Goal: Task Accomplishment & Management: Manage account settings

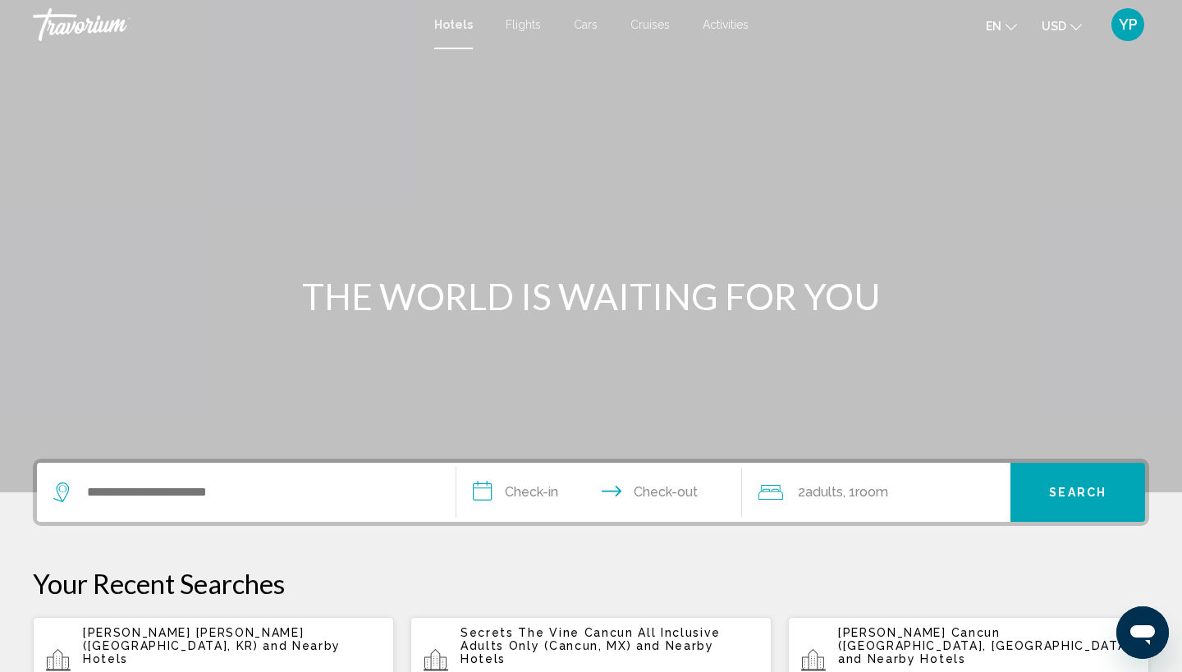
click at [1133, 21] on span "YP" at bounding box center [1128, 24] width 19 height 16
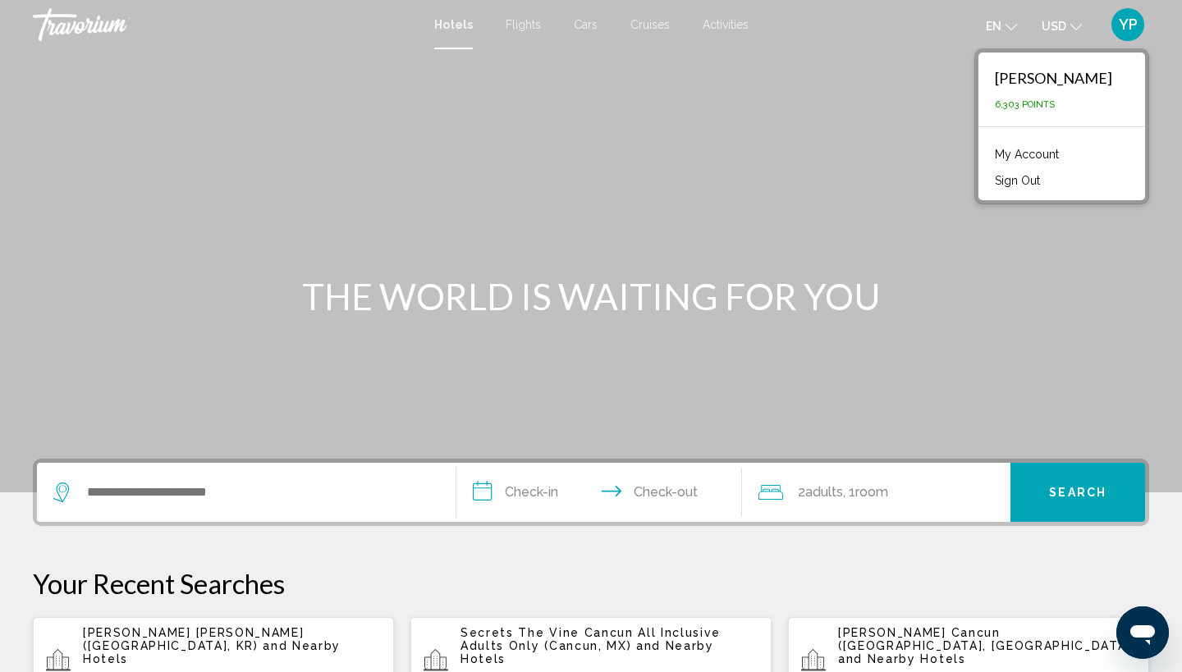
click at [1060, 85] on div "[PERSON_NAME]" at bounding box center [1053, 78] width 117 height 18
click at [1053, 153] on link "My Account" at bounding box center [1027, 154] width 80 height 21
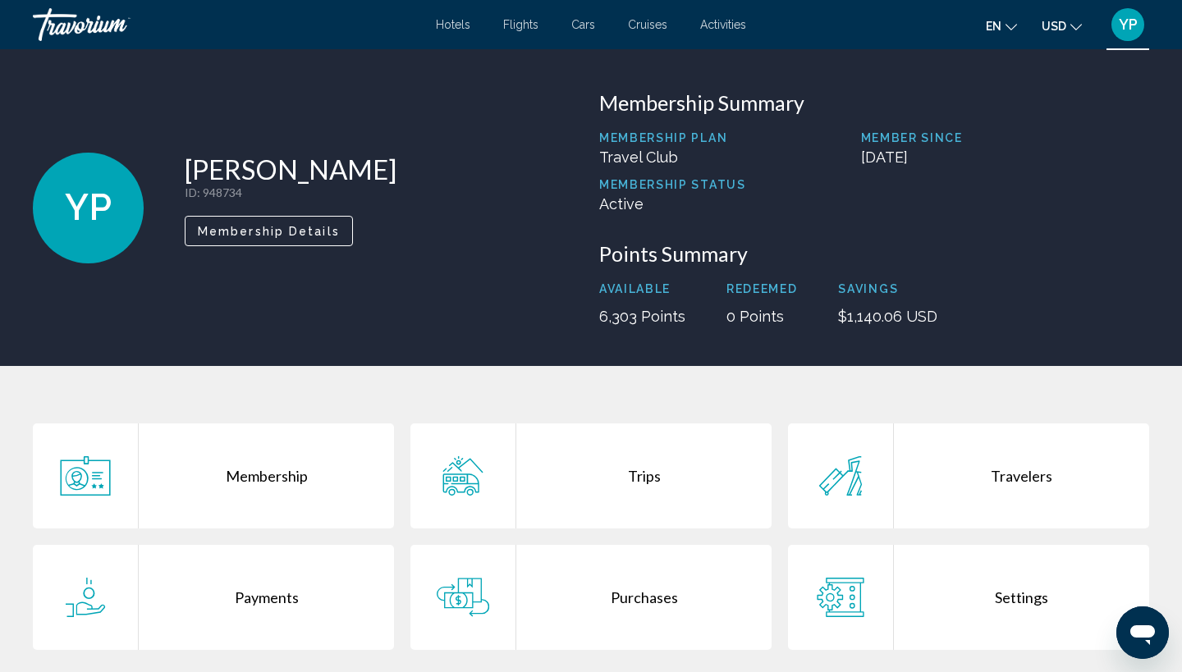
click at [643, 477] on div "Trips" at bounding box center [643, 476] width 255 height 105
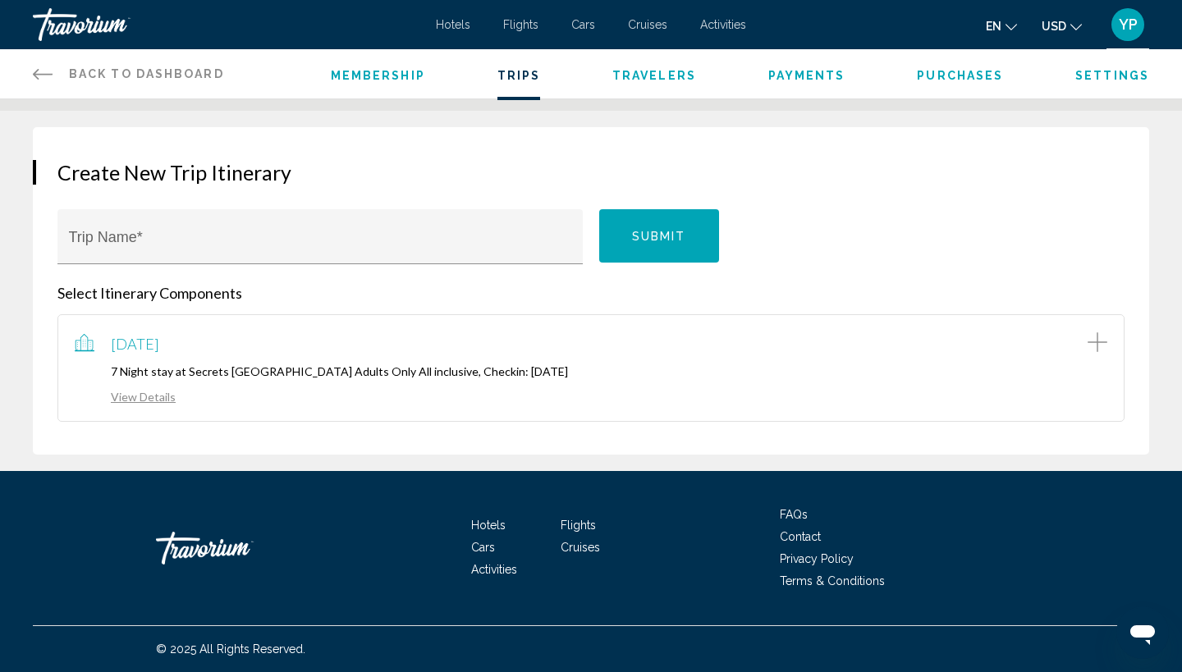
scroll to position [123, 0]
click at [153, 397] on link "View Details" at bounding box center [125, 397] width 101 height 14
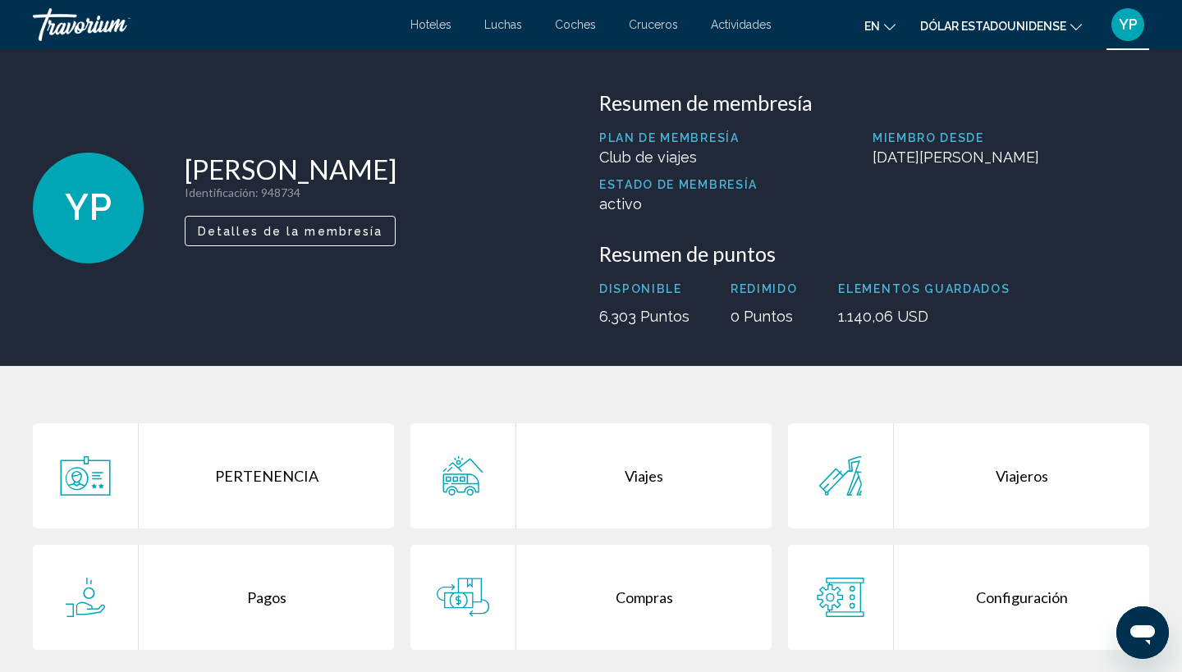
click at [273, 474] on div "PERTENENCIA" at bounding box center [266, 476] width 255 height 105
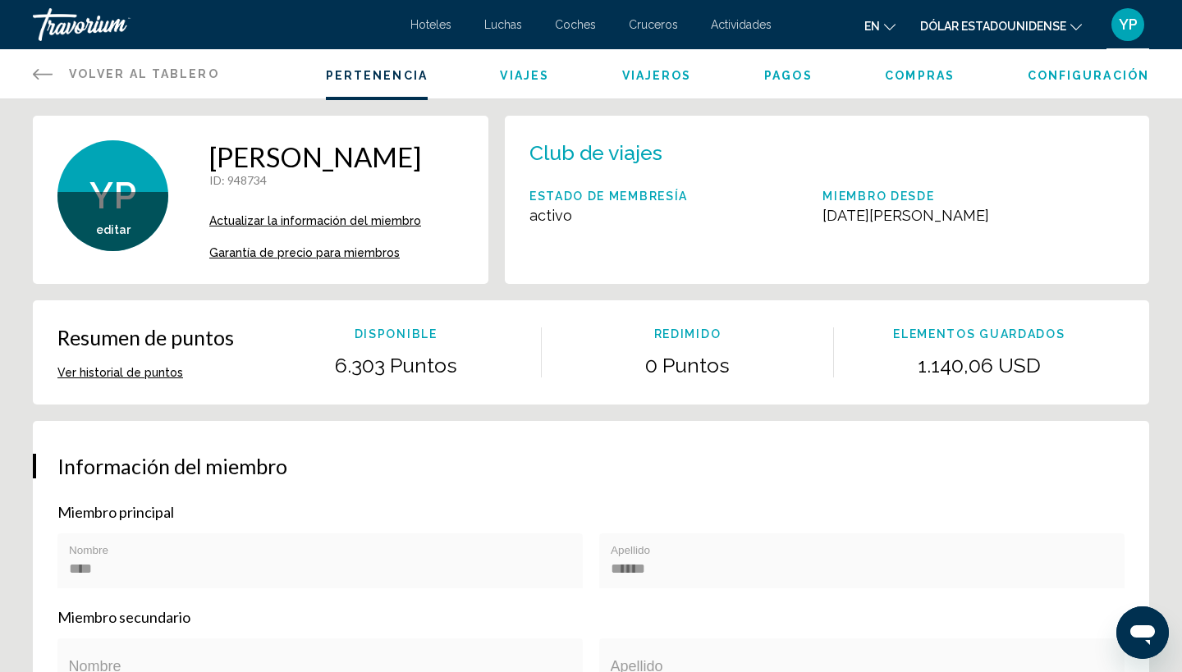
click at [292, 223] on span "Actualizar la información del miembro" at bounding box center [315, 220] width 212 height 13
click at [292, 162] on h1 "[PERSON_NAME]" at bounding box center [315, 156] width 212 height 33
click at [249, 155] on h1 "[PERSON_NAME]" at bounding box center [315, 156] width 212 height 33
click at [114, 228] on span "editar" at bounding box center [113, 229] width 34 height 13
click at [255, 220] on span "Actualizar la información del miembro" at bounding box center [315, 220] width 212 height 13
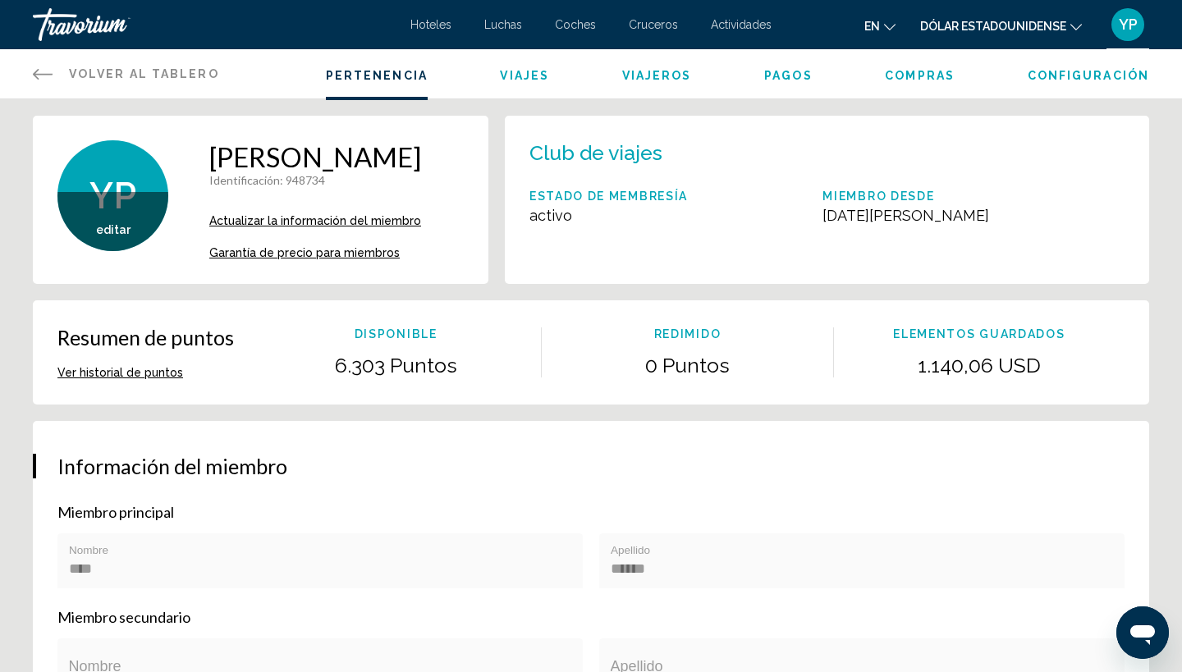
click at [364, 157] on h1 "[PERSON_NAME]" at bounding box center [315, 156] width 212 height 33
click at [342, 159] on h1 "[PERSON_NAME]" at bounding box center [315, 156] width 212 height 33
click at [329, 159] on h1 "[PERSON_NAME]" at bounding box center [315, 156] width 212 height 33
click at [327, 159] on h1 "[PERSON_NAME]" at bounding box center [315, 156] width 212 height 33
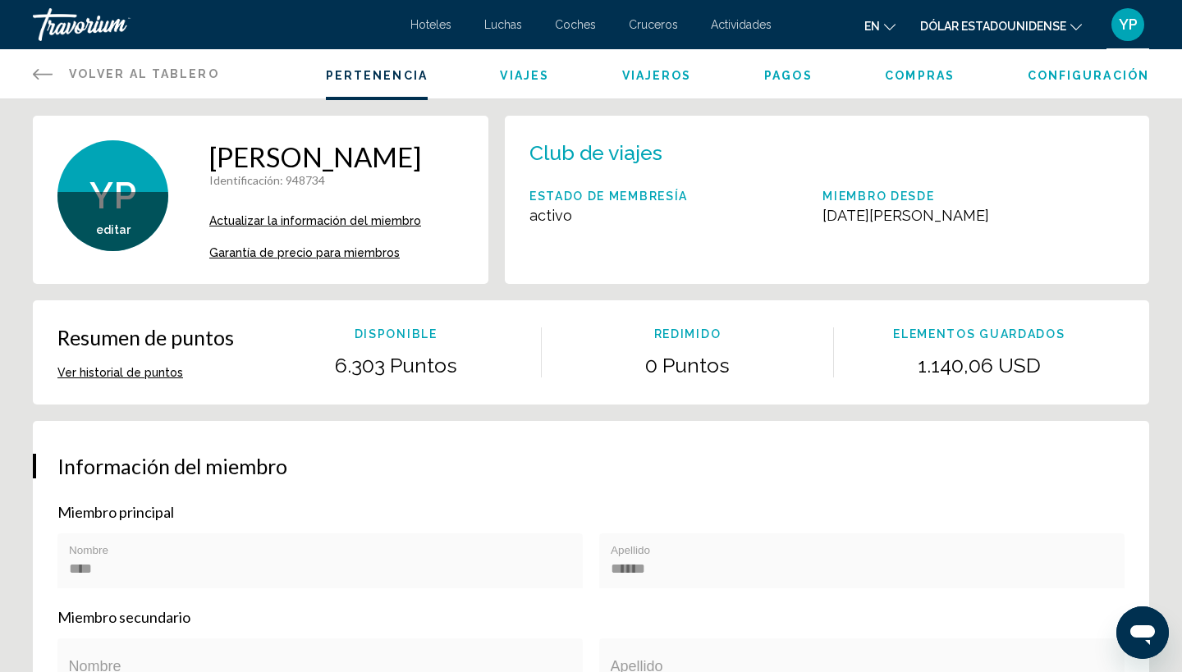
click at [270, 148] on h1 "[PERSON_NAME]" at bounding box center [315, 156] width 212 height 33
click at [269, 154] on h1 "[PERSON_NAME]" at bounding box center [315, 156] width 212 height 33
click at [1076, 73] on span "Configuración" at bounding box center [1088, 75] width 121 height 13
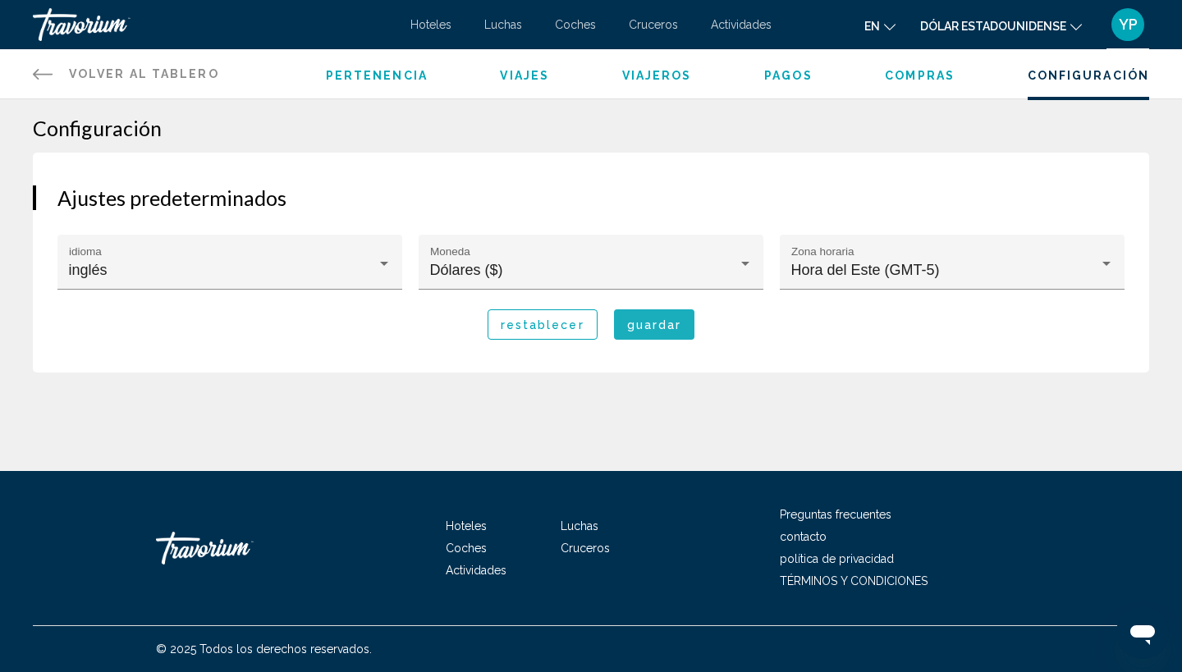
click at [649, 325] on span "guardar" at bounding box center [654, 324] width 55 height 13
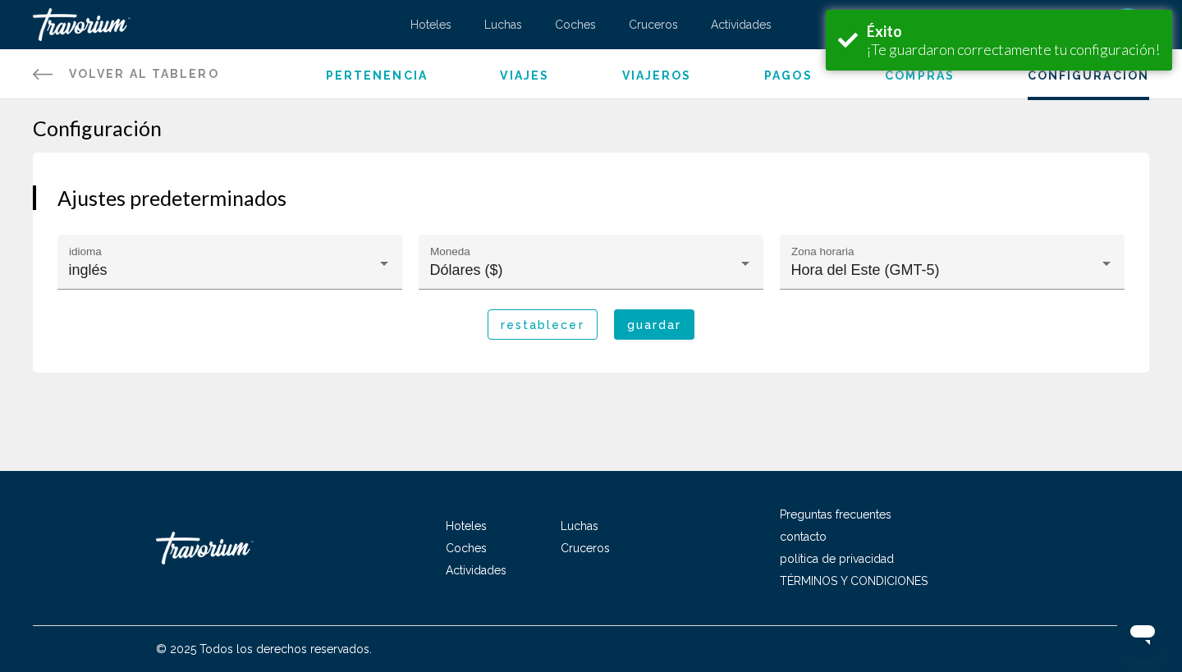
click at [33, 71] on link "VOLVER AL TABLERO Dashboard" at bounding box center [126, 73] width 186 height 49
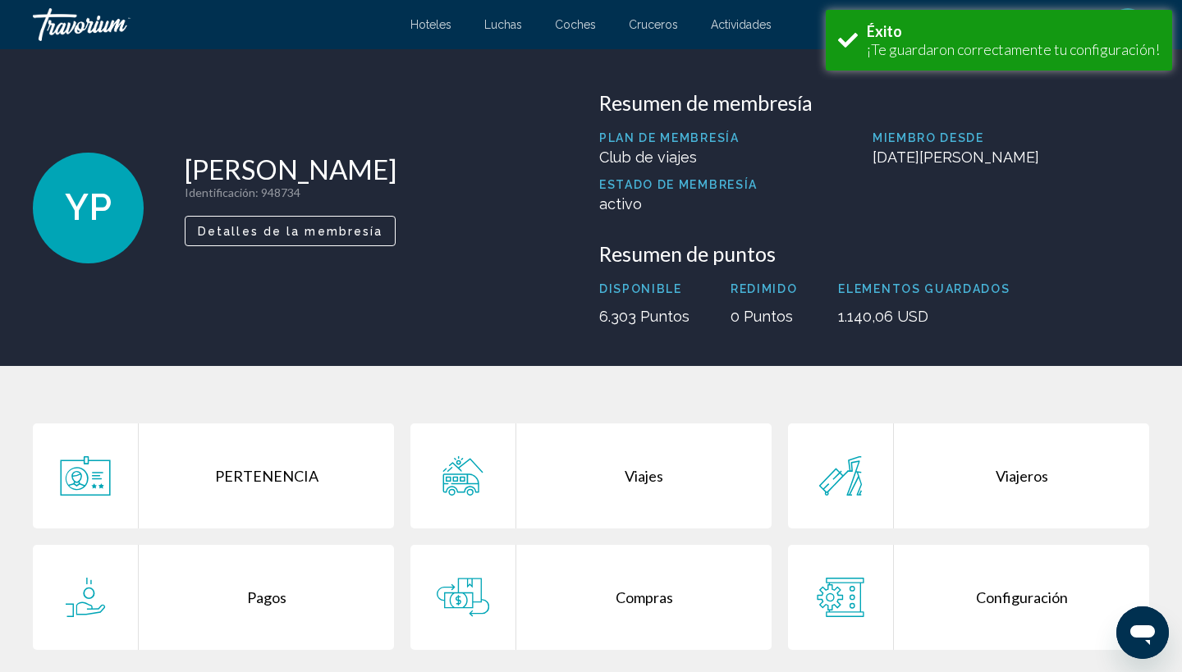
click at [342, 227] on span "Detalles de la membresía" at bounding box center [290, 231] width 185 height 13
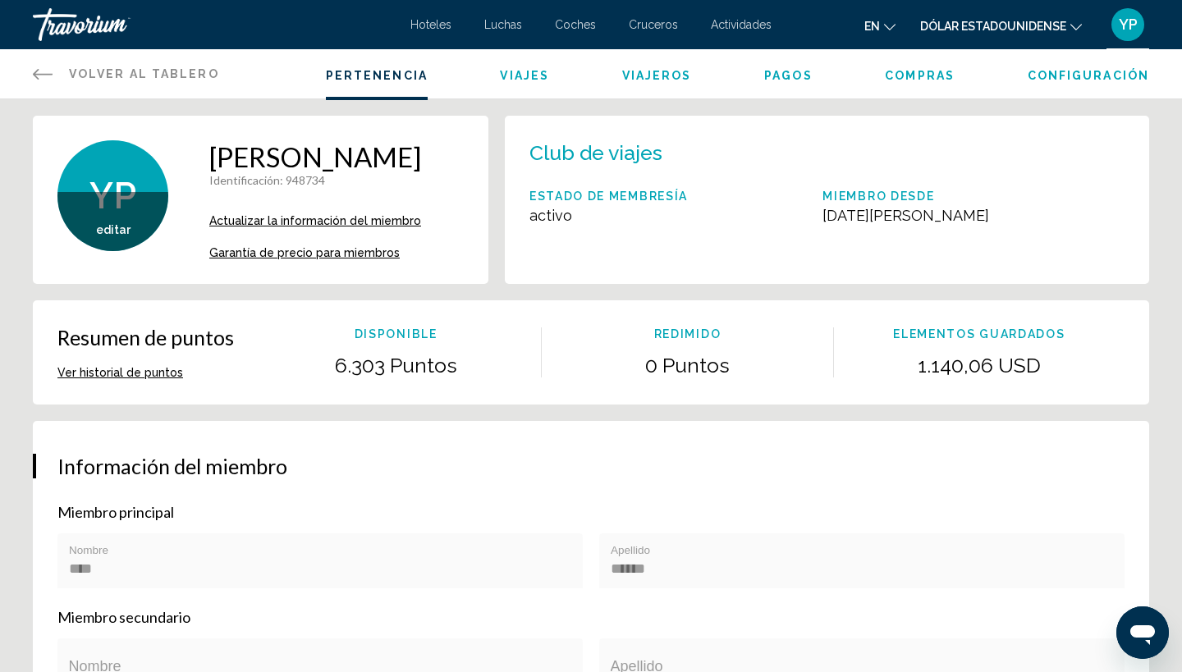
click at [219, 218] on span "Actualizar la información del miembro" at bounding box center [315, 220] width 212 height 13
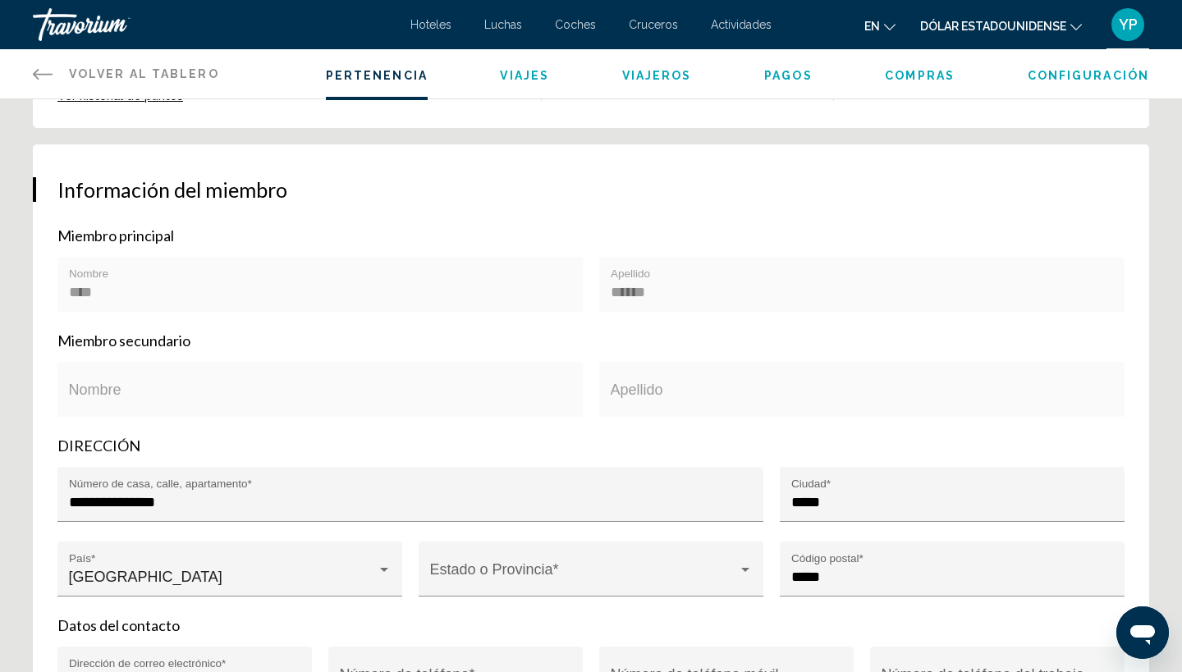
scroll to position [282, 0]
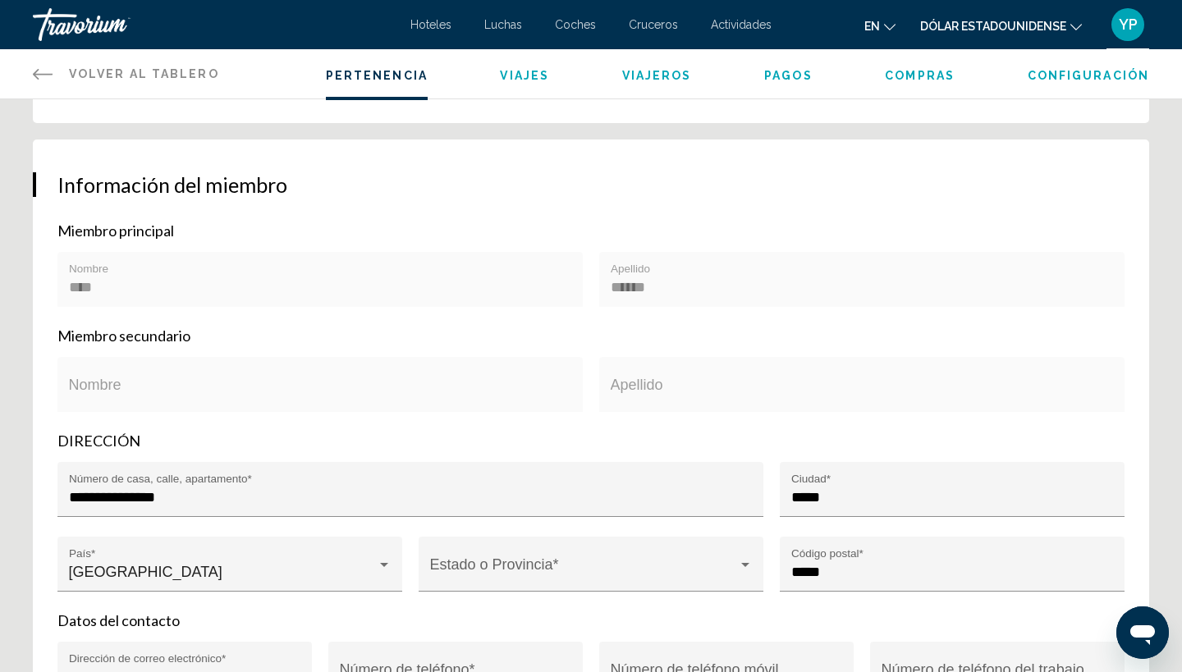
click at [106, 382] on div "Nombre" at bounding box center [320, 389] width 503 height 43
click at [116, 383] on div "Nombre" at bounding box center [320, 389] width 503 height 43
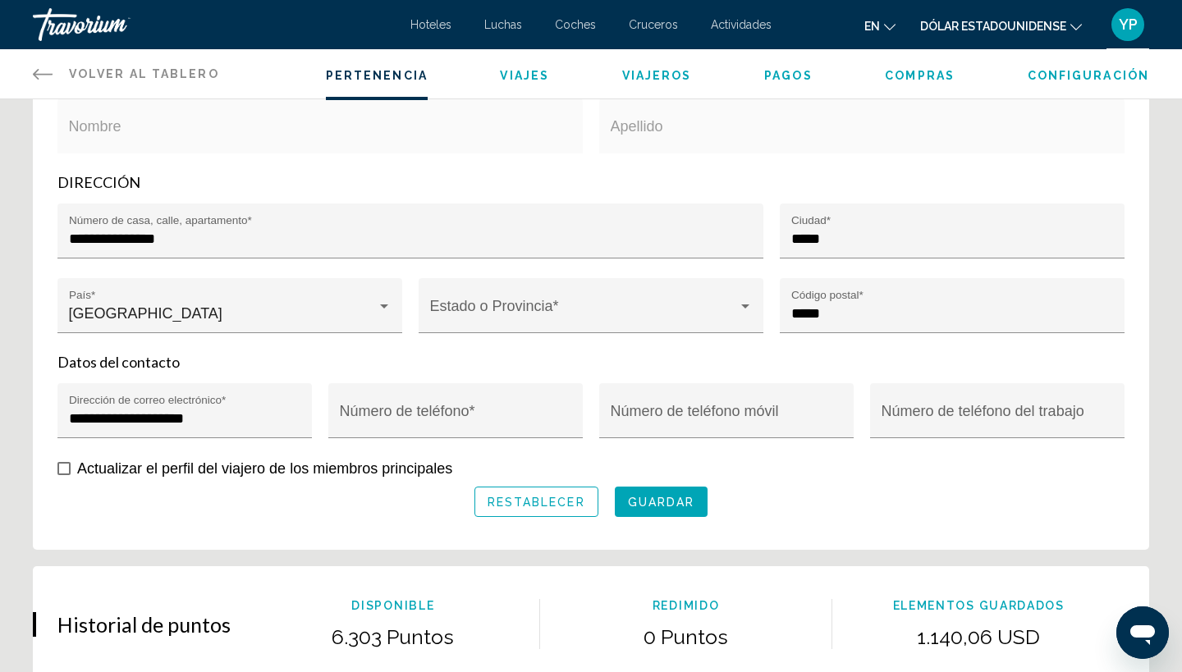
scroll to position [544, 0]
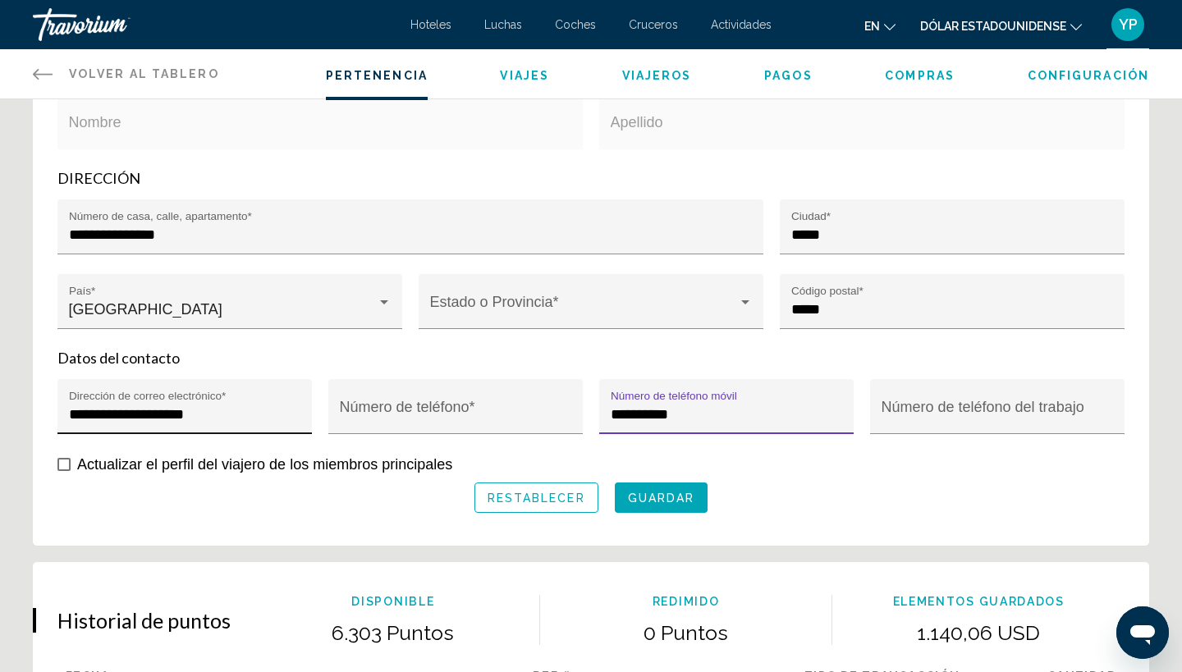
type input "**********"
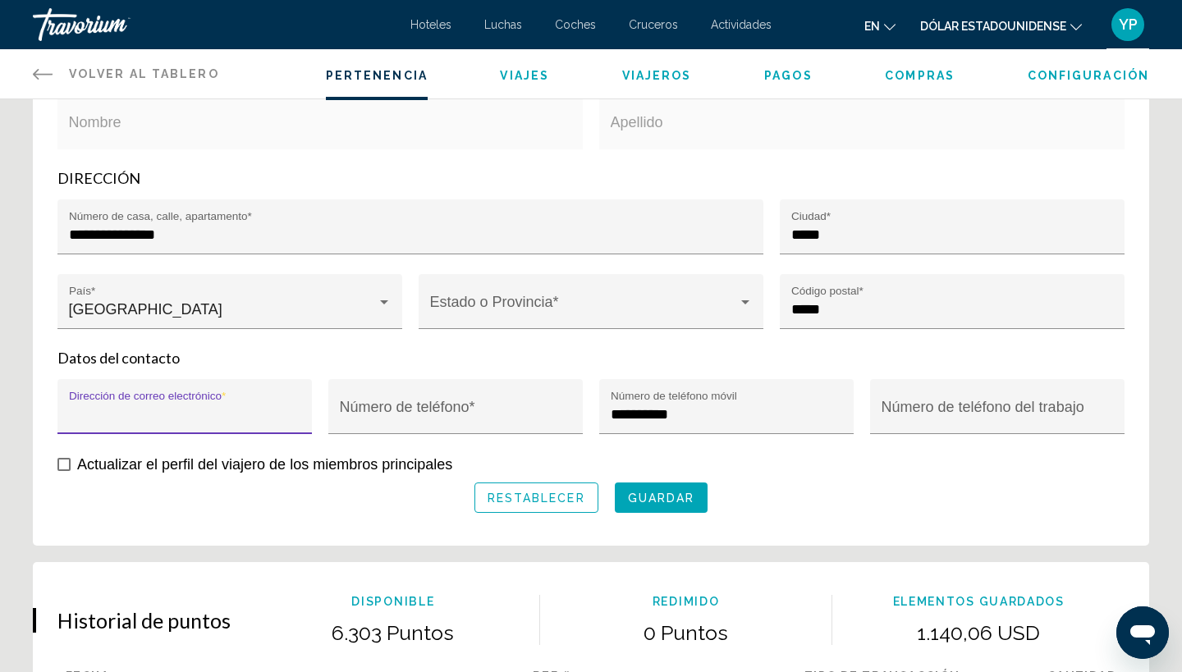
type input "**********"
click at [293, 419] on input "**********" at bounding box center [185, 414] width 232 height 16
click at [628, 176] on p "DIRECCIÓN" at bounding box center [590, 178] width 1067 height 18
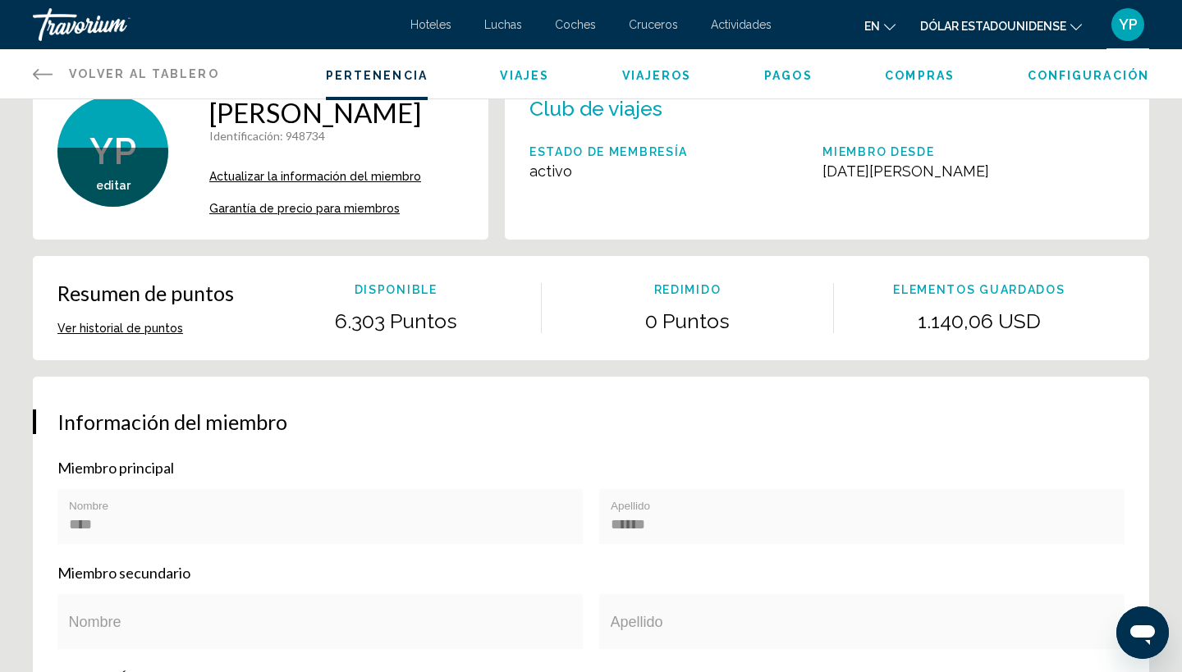
scroll to position [-7, 0]
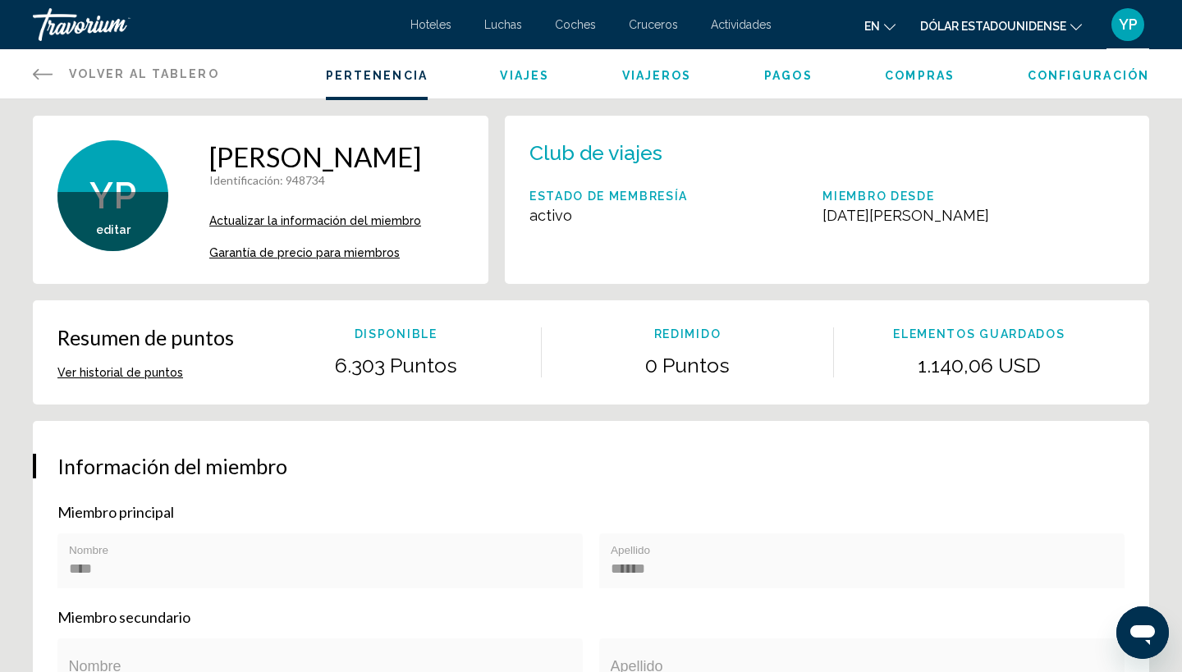
click at [657, 80] on span "VIAJEROS" at bounding box center [657, 75] width 70 height 13
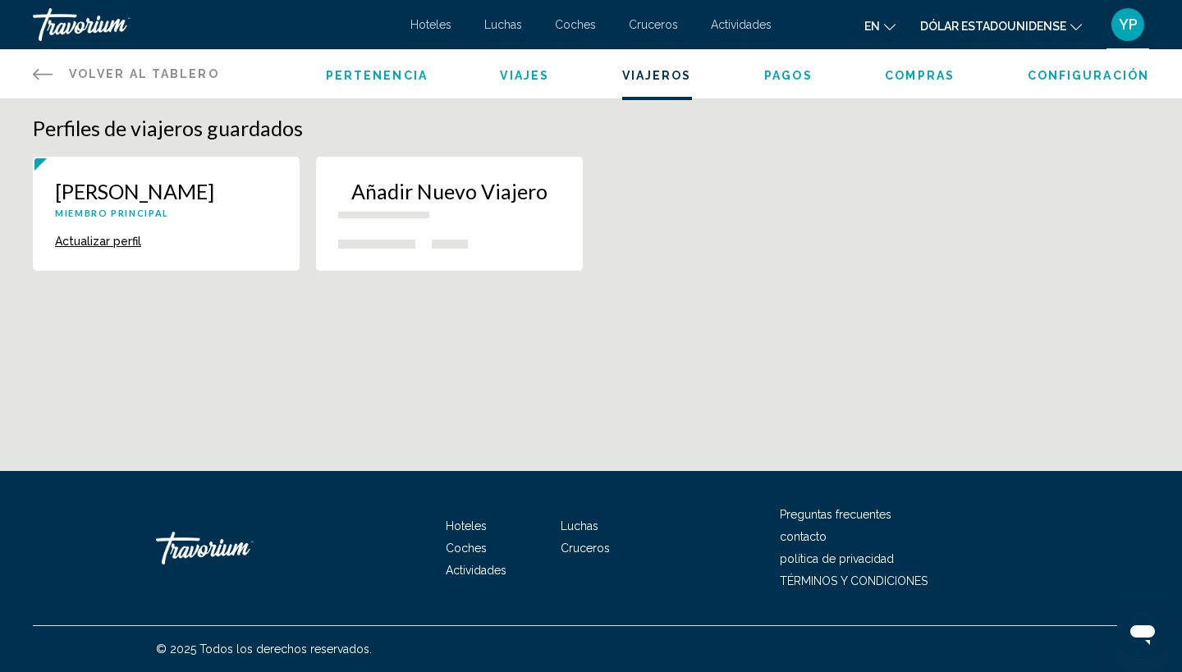
click at [119, 244] on button "Actualizar perfil" at bounding box center [98, 241] width 86 height 15
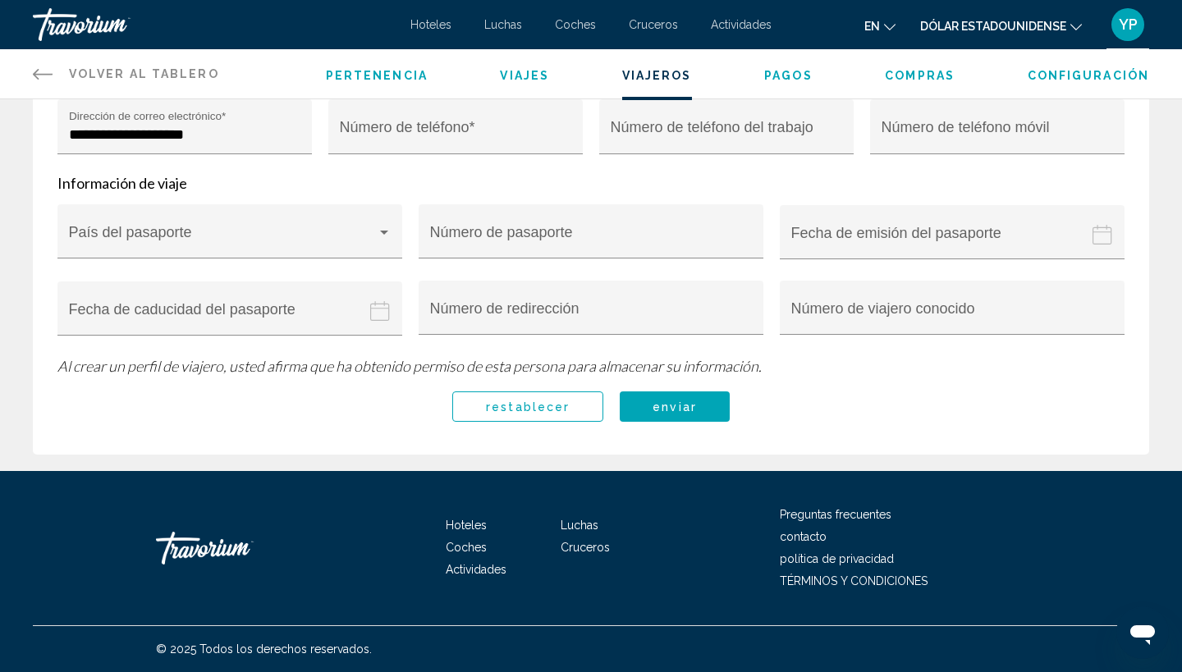
scroll to position [652, 0]
click at [40, 71] on icon "Contenido principal" at bounding box center [43, 74] width 20 height 20
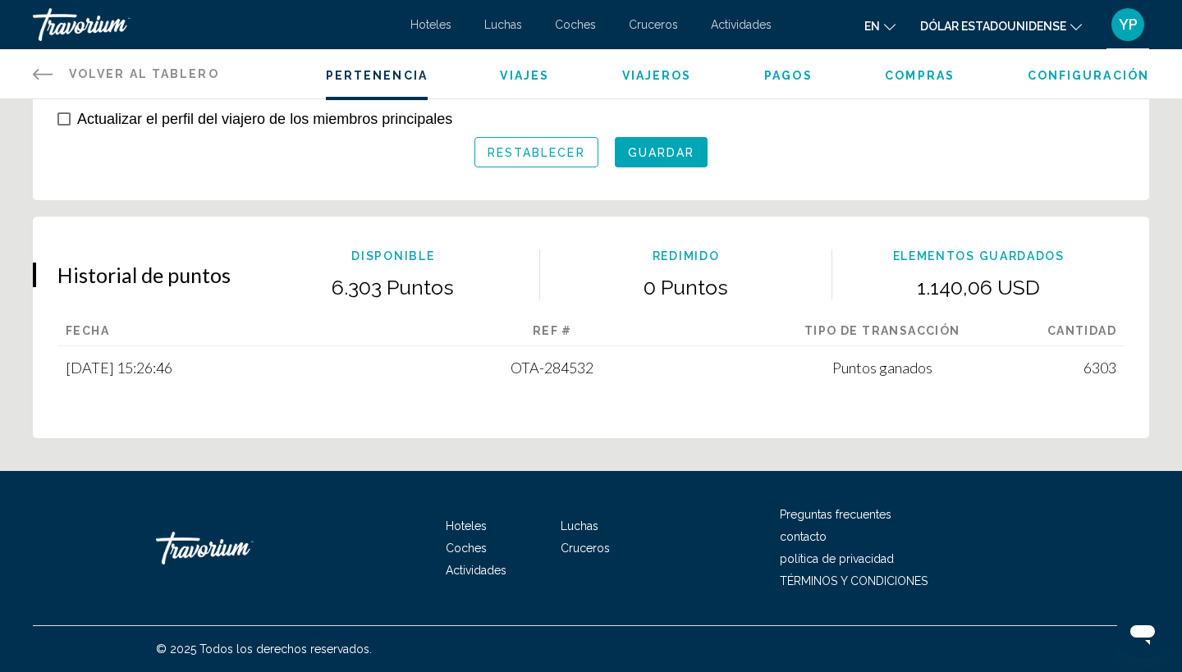
scroll to position [895, 0]
